Goal: Information Seeking & Learning: Learn about a topic

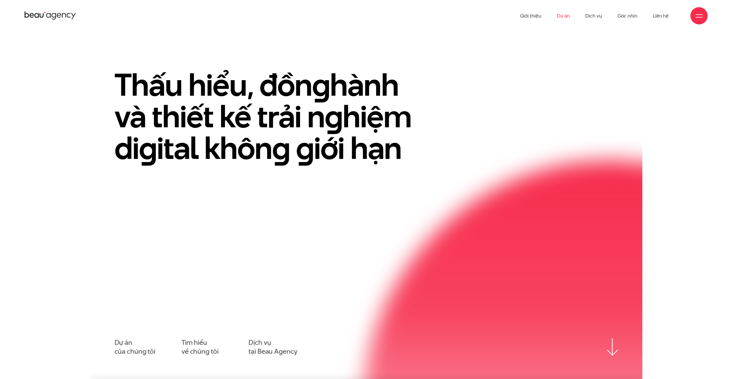
click at [570, 14] on link "Dự án" at bounding box center [563, 16] width 13 height 32
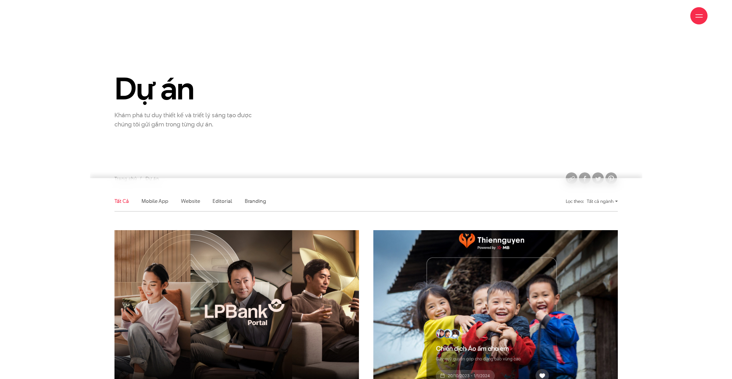
scroll to position [86, 0]
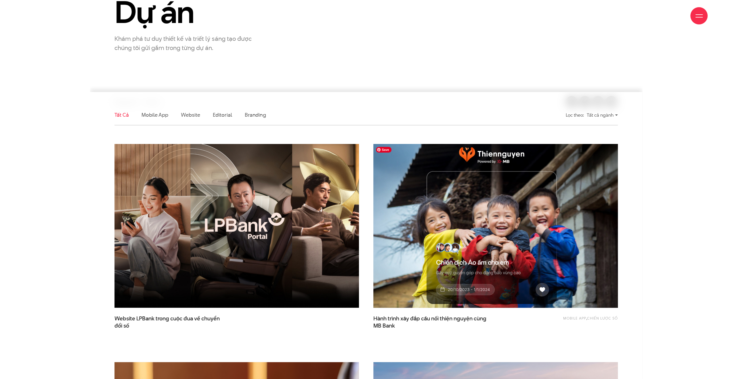
click at [408, 212] on img at bounding box center [495, 226] width 269 height 180
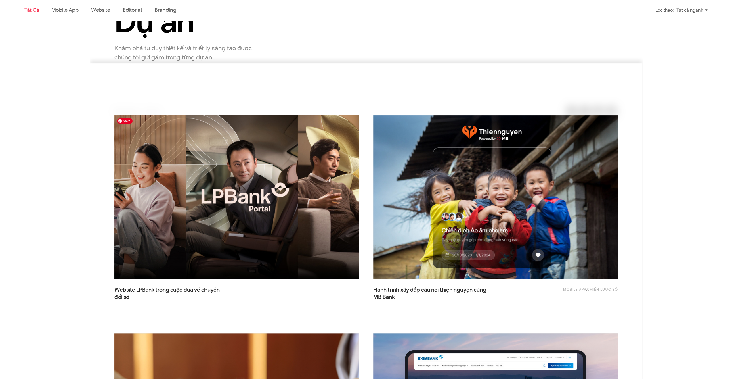
scroll to position [288, 0]
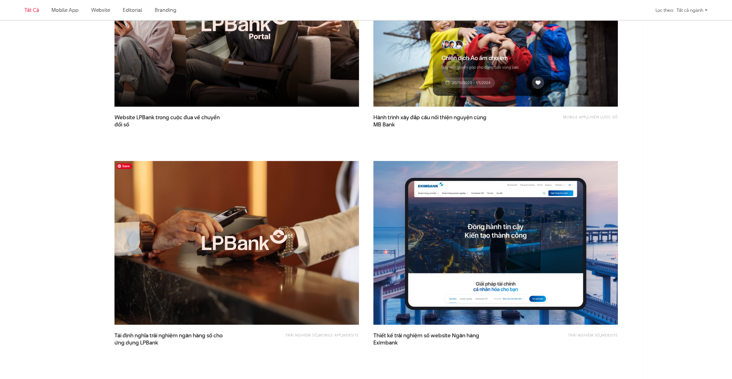
click at [257, 225] on img at bounding box center [237, 243] width 245 height 164
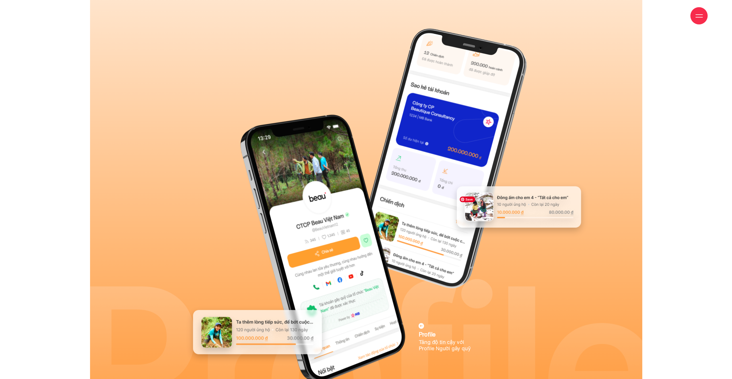
scroll to position [4143, 0]
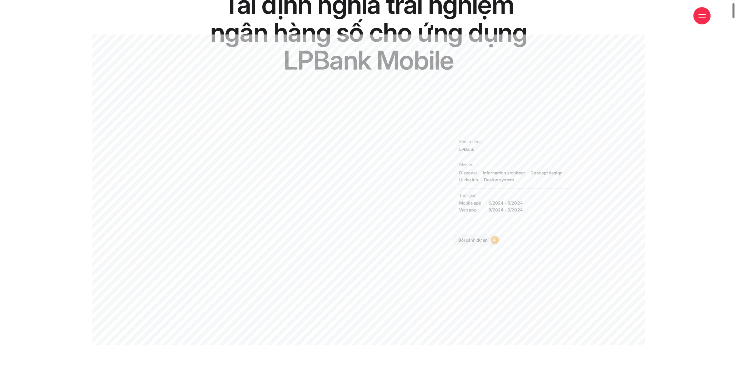
scroll to position [58, 0]
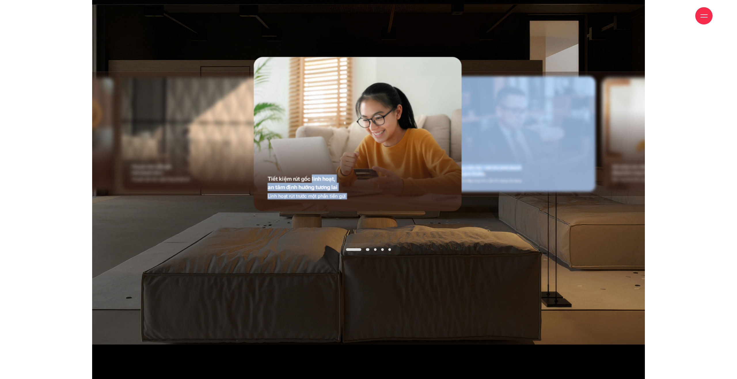
drag, startPoint x: 340, startPoint y: 148, endPoint x: 490, endPoint y: 150, distance: 150.5
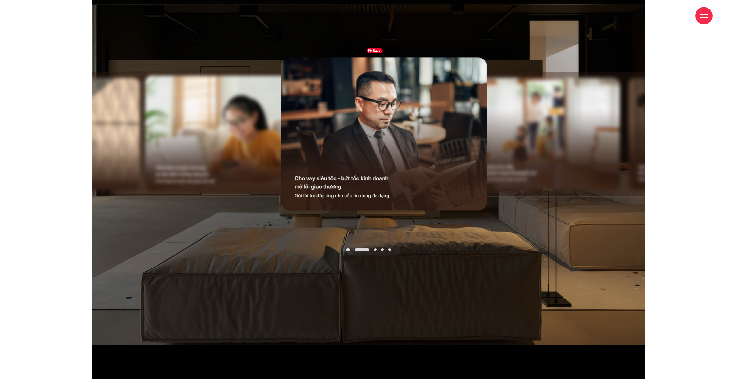
click at [509, 234] on div "Chuyển tiền miễn phí, kinh doanh như ý Chuyển tiền liên ngân hàng thuận lợi Chu…" at bounding box center [368, 154] width 552 height 379
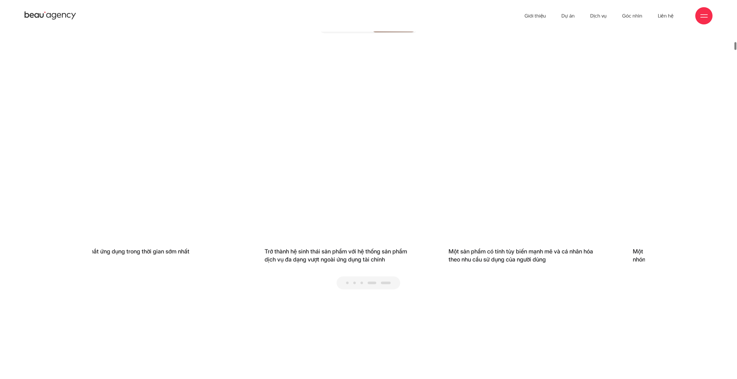
drag, startPoint x: 530, startPoint y: 174, endPoint x: 466, endPoint y: 174, distance: 64.4
click at [466, 174] on div "Một sản phẩm có tính tùy biến mạnh mẽ và cá nhân hóa theo nhu cầu sử dụng của n…" at bounding box center [522, 155] width 177 height 215
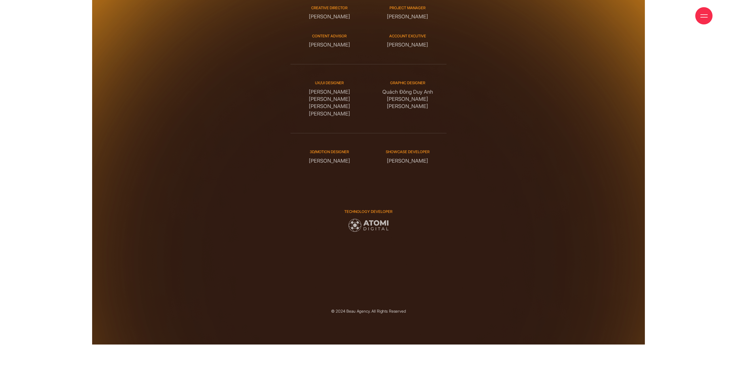
click at [386, 219] on img at bounding box center [368, 225] width 40 height 13
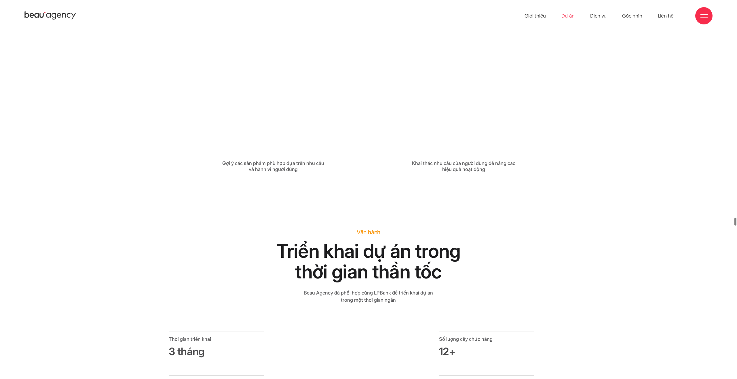
click at [571, 18] on link "Dự án" at bounding box center [567, 16] width 13 height 32
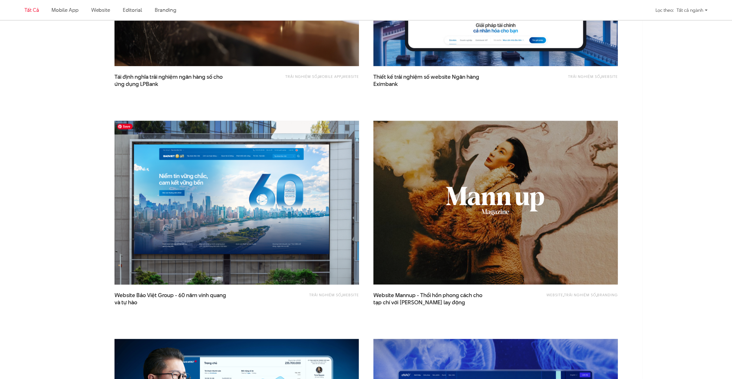
scroll to position [662, 0]
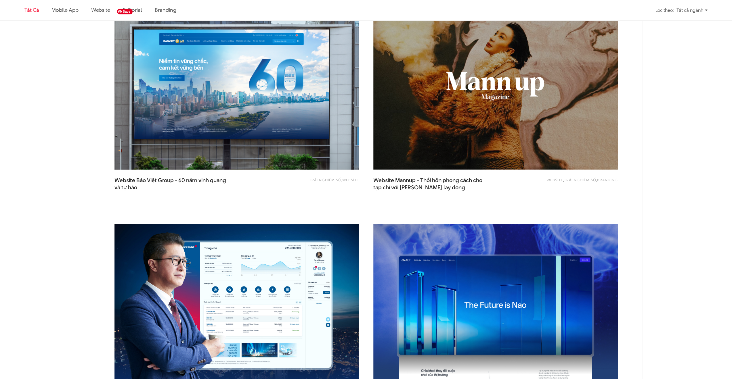
click at [303, 141] on img at bounding box center [236, 88] width 269 height 180
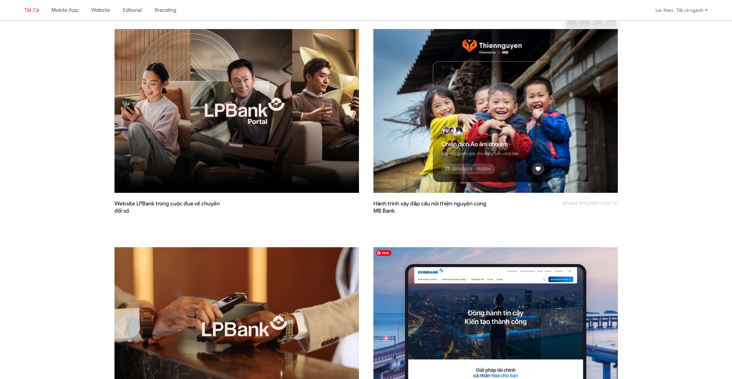
scroll to position [259, 0]
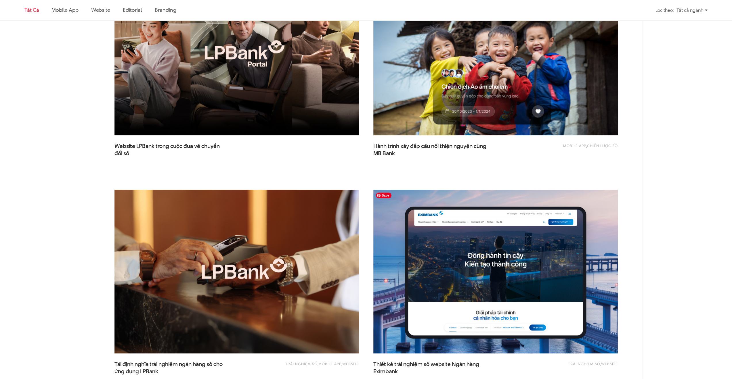
click at [487, 247] on img at bounding box center [495, 272] width 245 height 164
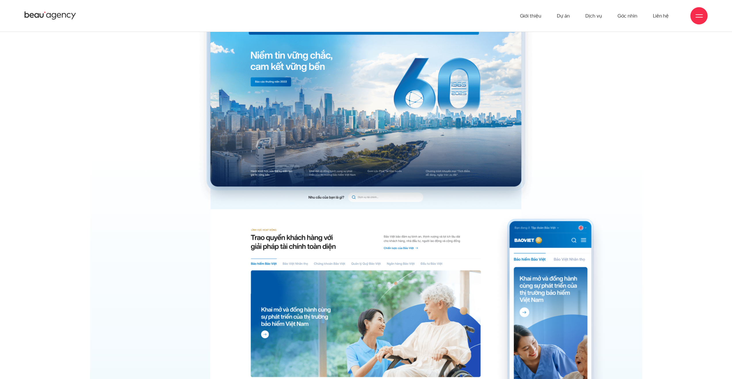
scroll to position [2244, 0]
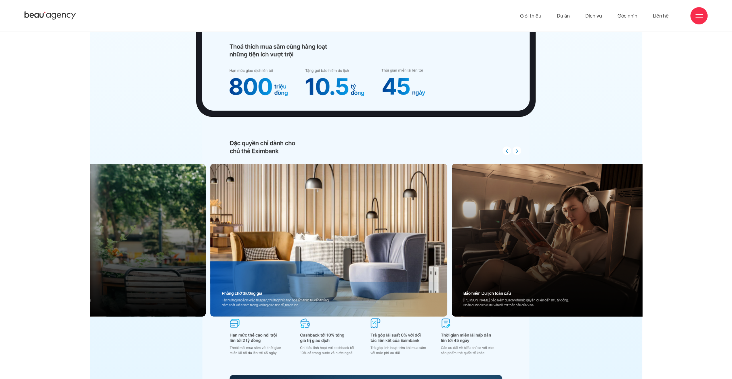
scroll to position [5644, 0]
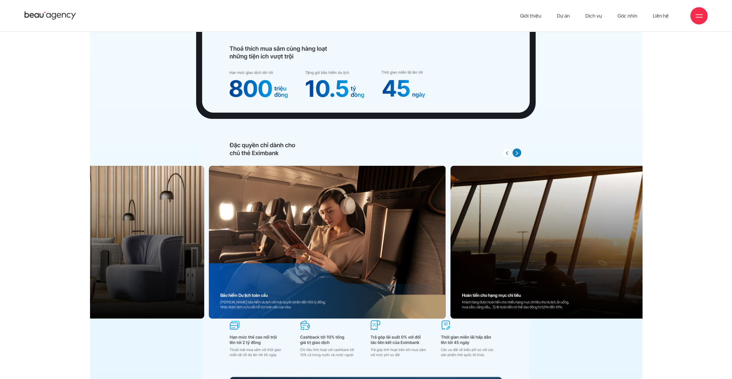
click at [517, 153] on icon "button" at bounding box center [517, 153] width 3 height 7
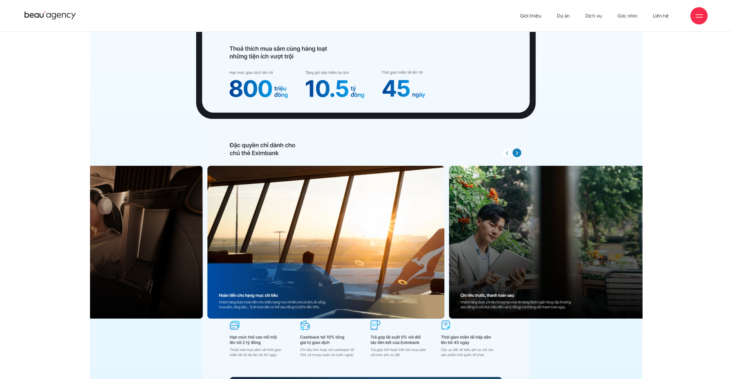
click at [517, 153] on icon "button" at bounding box center [517, 153] width 3 height 7
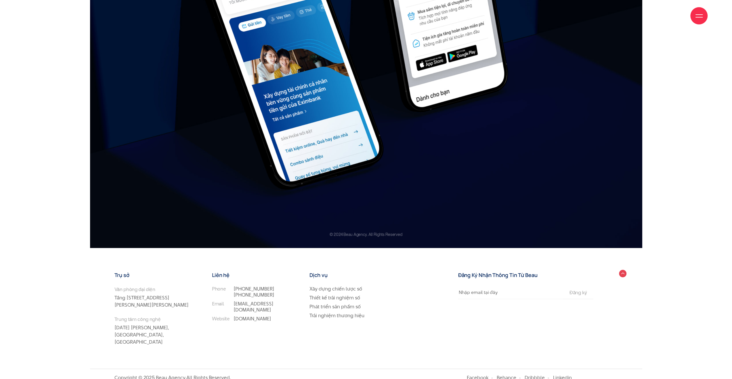
scroll to position [8394, 0]
